Goal: Information Seeking & Learning: Learn about a topic

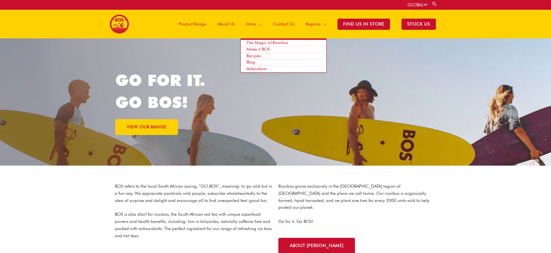
click at [257, 56] on span "Recipes" at bounding box center [253, 55] width 14 height 5
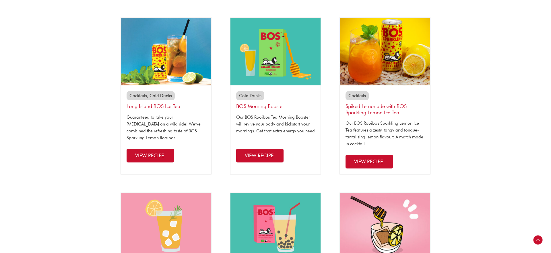
scroll to position [127, 0]
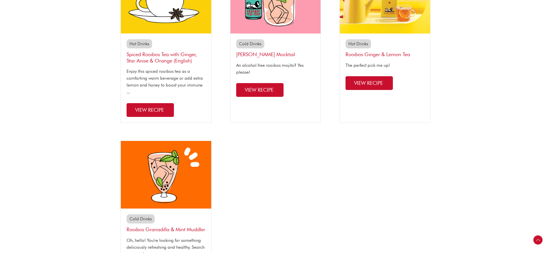
scroll to position [537, 0]
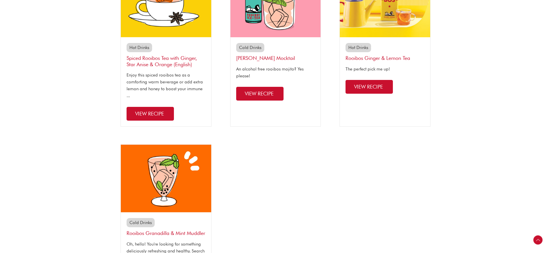
click at [261, 92] on span "View Recipe" at bounding box center [259, 94] width 29 height 6
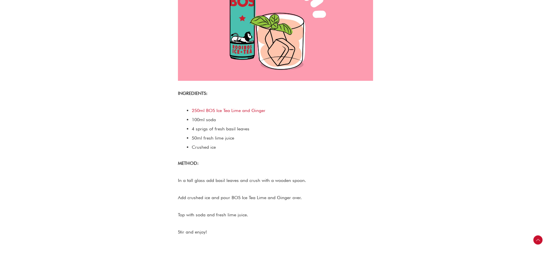
scroll to position [211, 0]
